Goal: Transaction & Acquisition: Purchase product/service

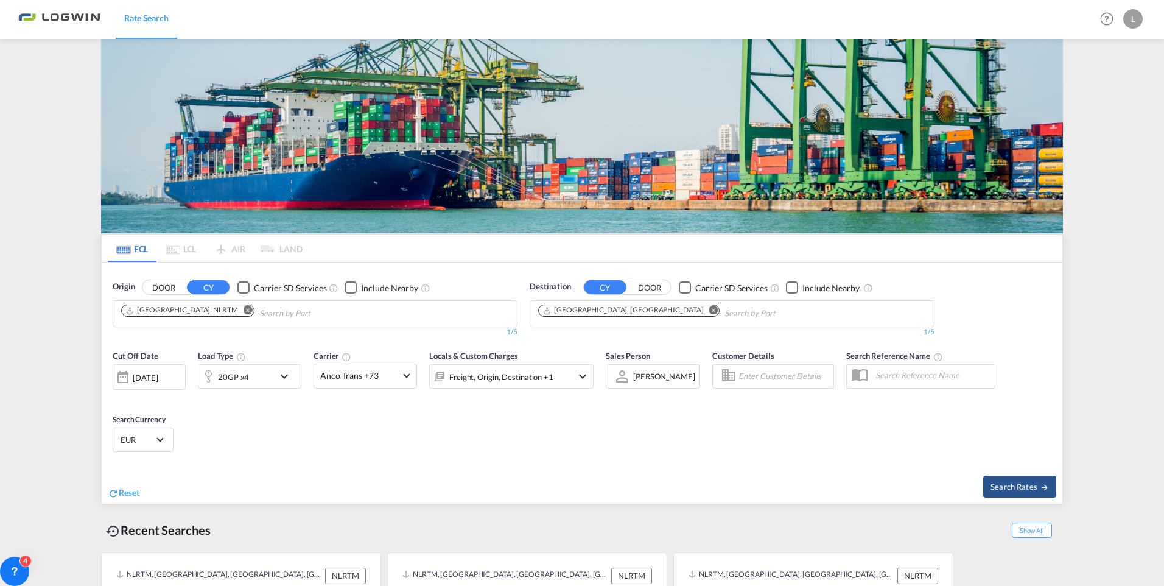
click at [243, 306] on md-icon "Remove" at bounding box center [247, 310] width 9 height 9
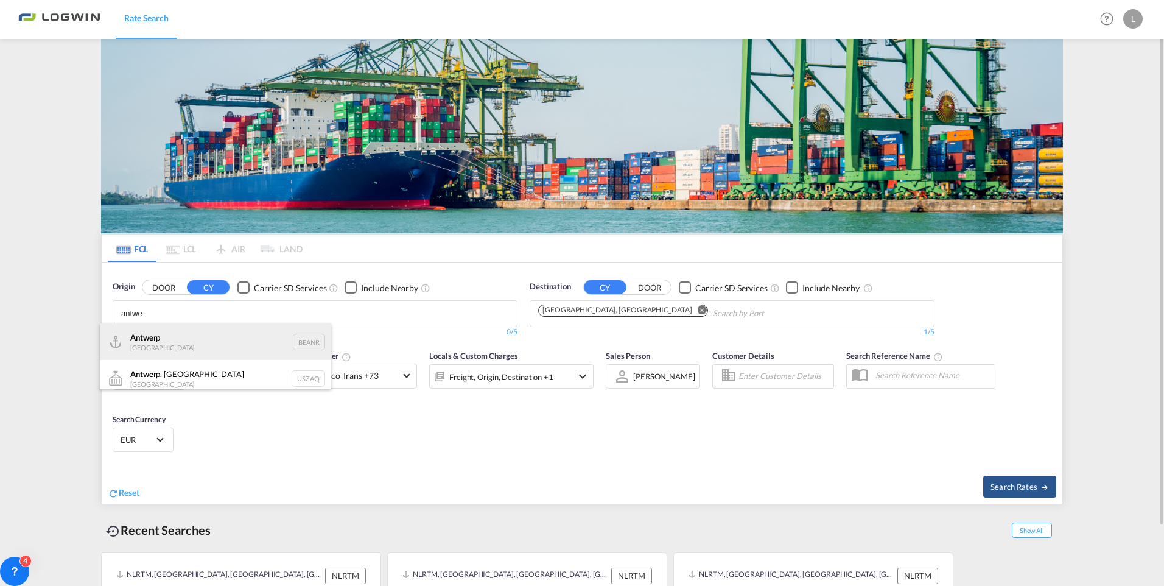
type input "antwe"
click at [166, 346] on div "Antwe rp [GEOGRAPHIC_DATA] BEANR" at bounding box center [215, 341] width 231 height 37
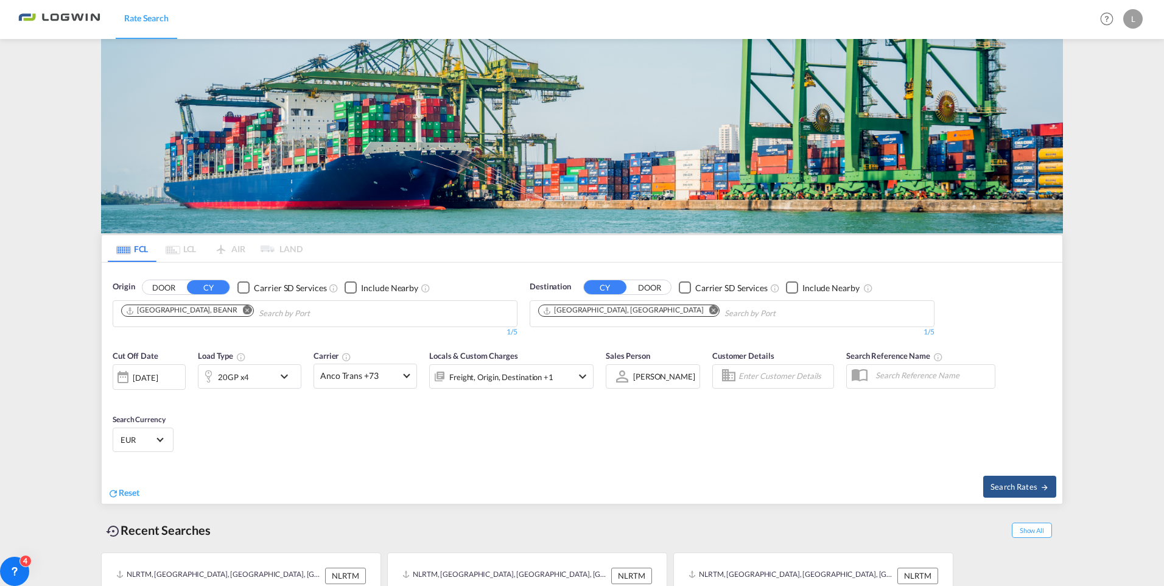
click at [709, 310] on md-icon "Remove" at bounding box center [713, 310] width 9 height 9
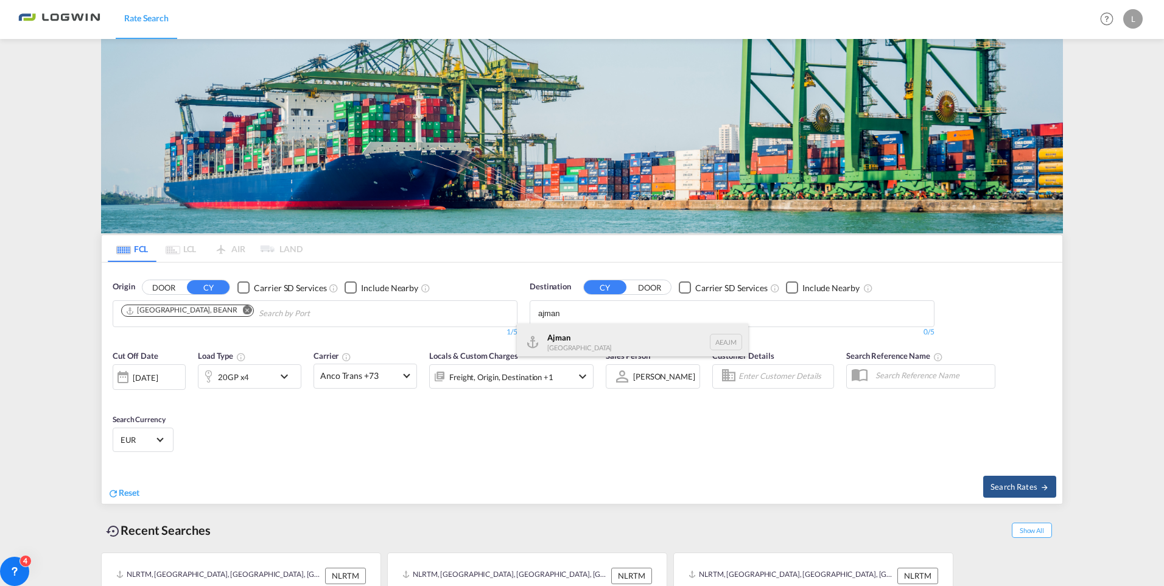
type input "ajman"
click at [612, 334] on div "Ajman [GEOGRAPHIC_DATA] [GEOGRAPHIC_DATA]" at bounding box center [632, 341] width 231 height 37
click at [259, 370] on div "20GP x4" at bounding box center [235, 376] width 75 height 24
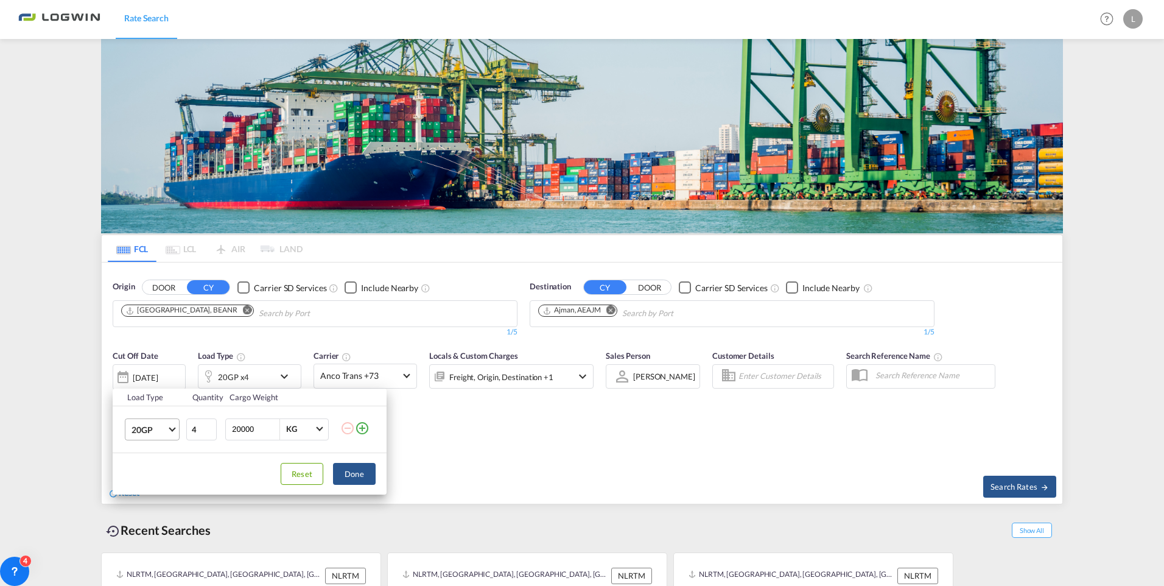
click at [167, 427] on md-select-value "20GP" at bounding box center [154, 429] width 49 height 21
click at [149, 462] on div "40GP" at bounding box center [141, 458] width 21 height 12
click at [209, 431] on input "3" at bounding box center [201, 429] width 30 height 22
click at [209, 431] on input "2" at bounding box center [201, 429] width 30 height 22
type input "1"
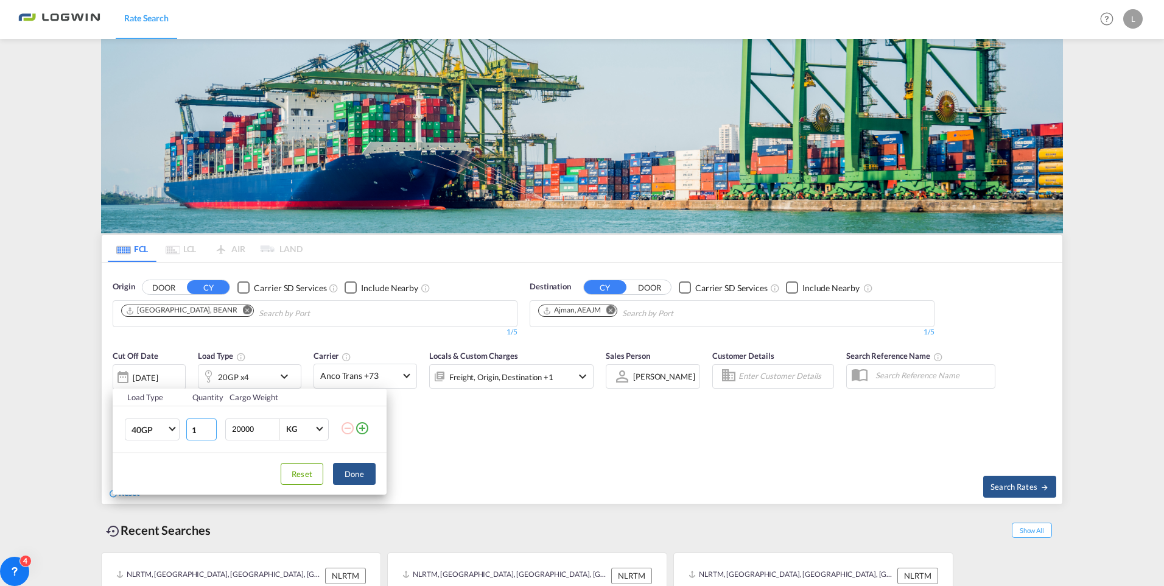
click at [209, 431] on input "1" at bounding box center [201, 429] width 30 height 22
click at [343, 472] on button "Done" at bounding box center [354, 474] width 43 height 22
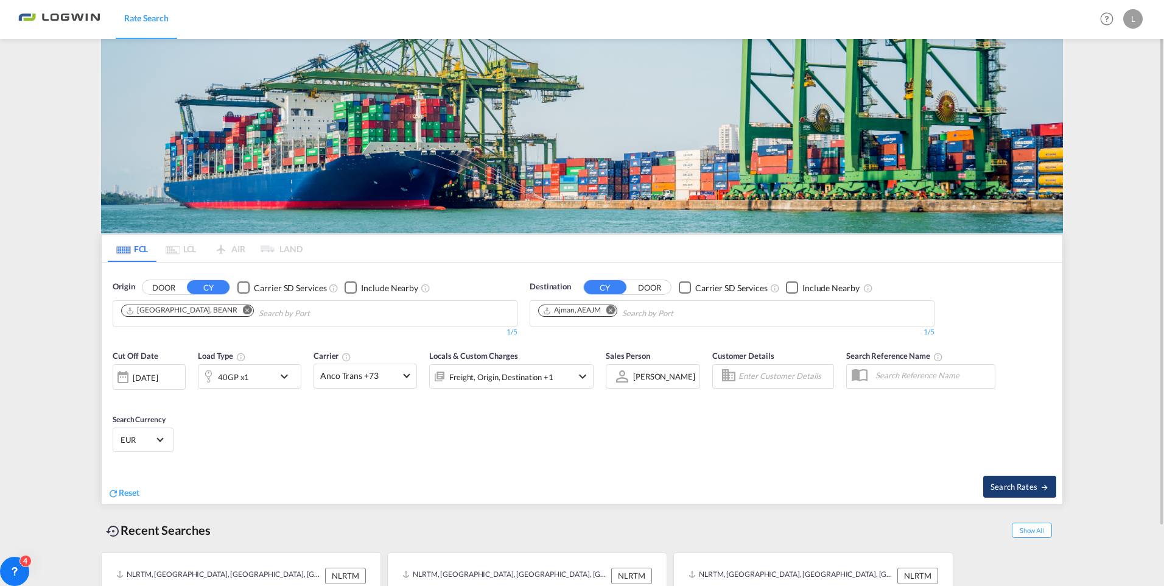
click at [1024, 477] on button "Search Rates" at bounding box center [1019, 486] width 73 height 22
type input "BEANR to AEAJM / [DATE]"
